Goal: Find specific page/section: Find specific page/section

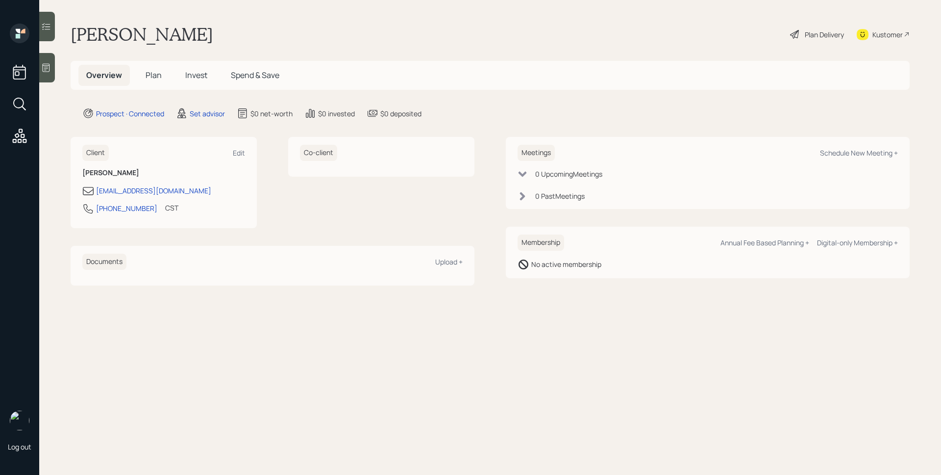
click at [52, 64] on div at bounding box center [47, 67] width 16 height 29
